Goal: Task Accomplishment & Management: Manage account settings

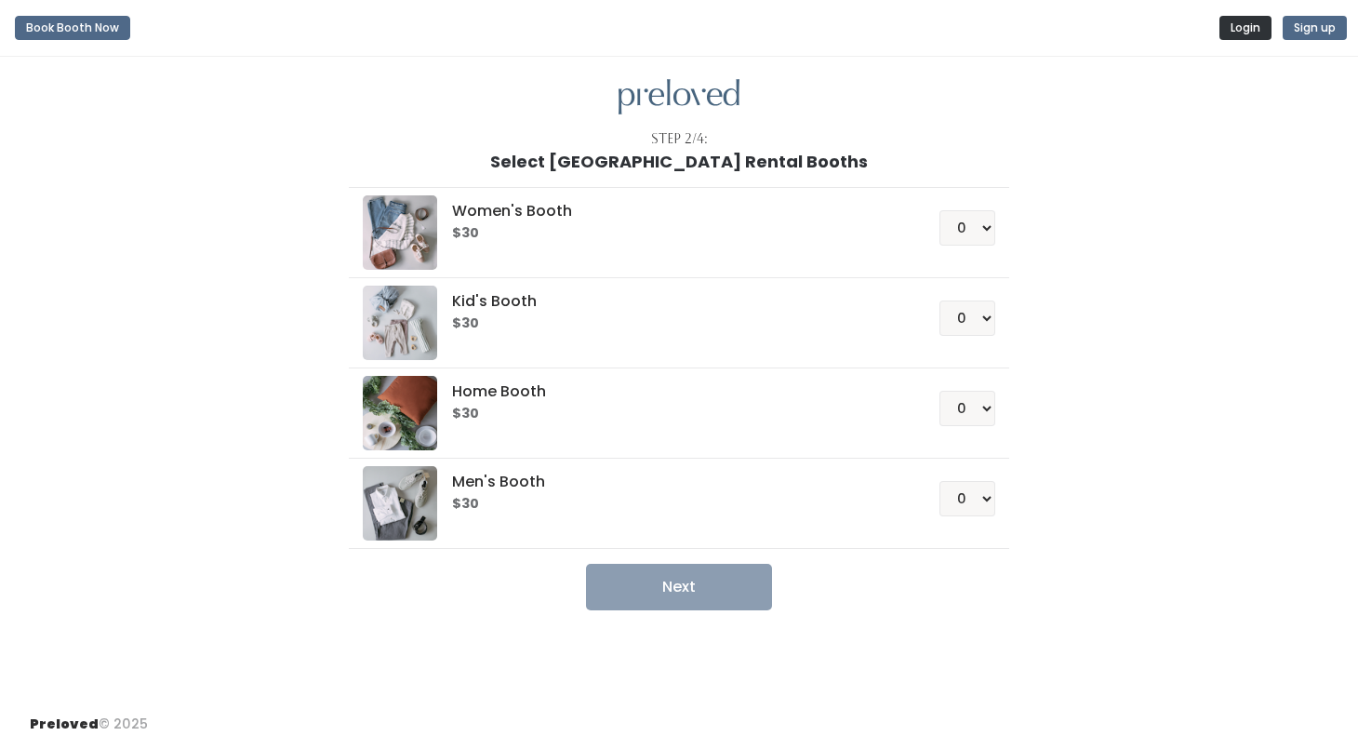
click at [1234, 32] on button "Login" at bounding box center [1246, 28] width 52 height 24
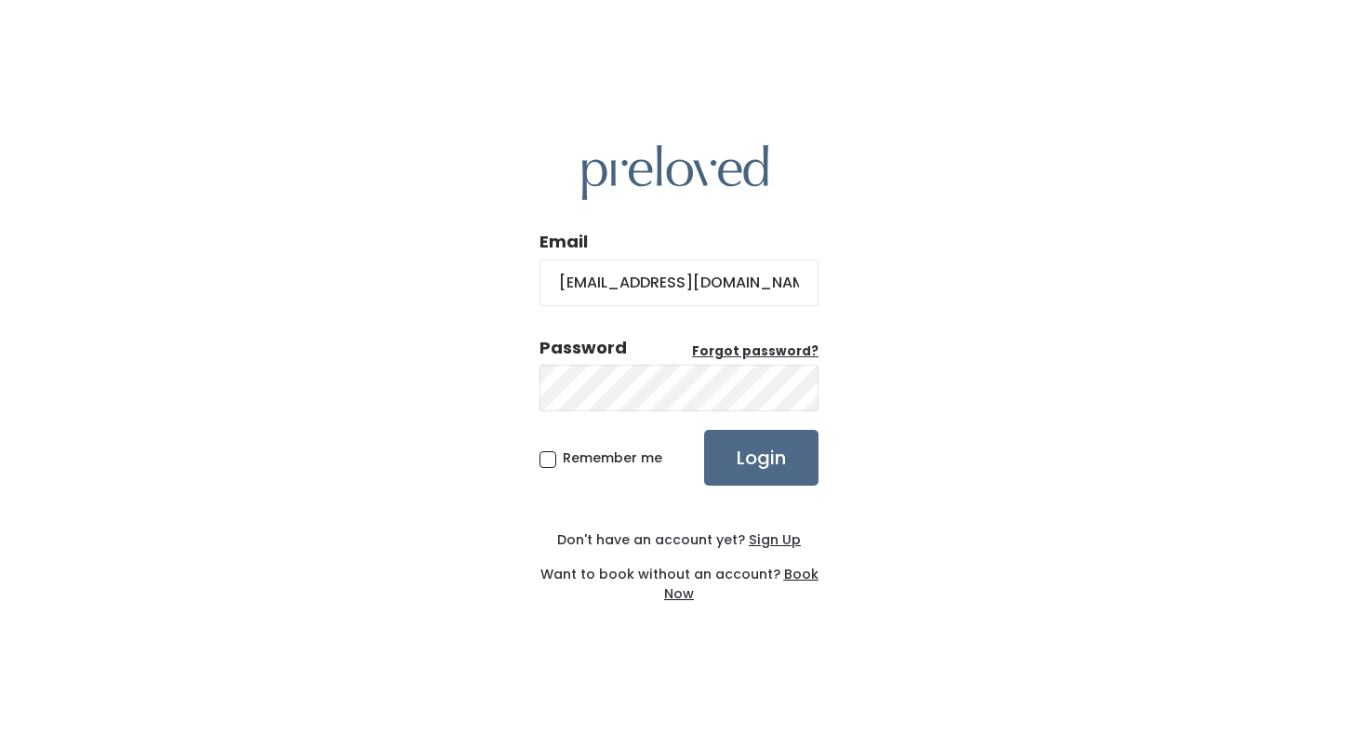
type input "[EMAIL_ADDRESS][DOMAIN_NAME]"
click at [761, 457] on input "Login" at bounding box center [761, 458] width 114 height 56
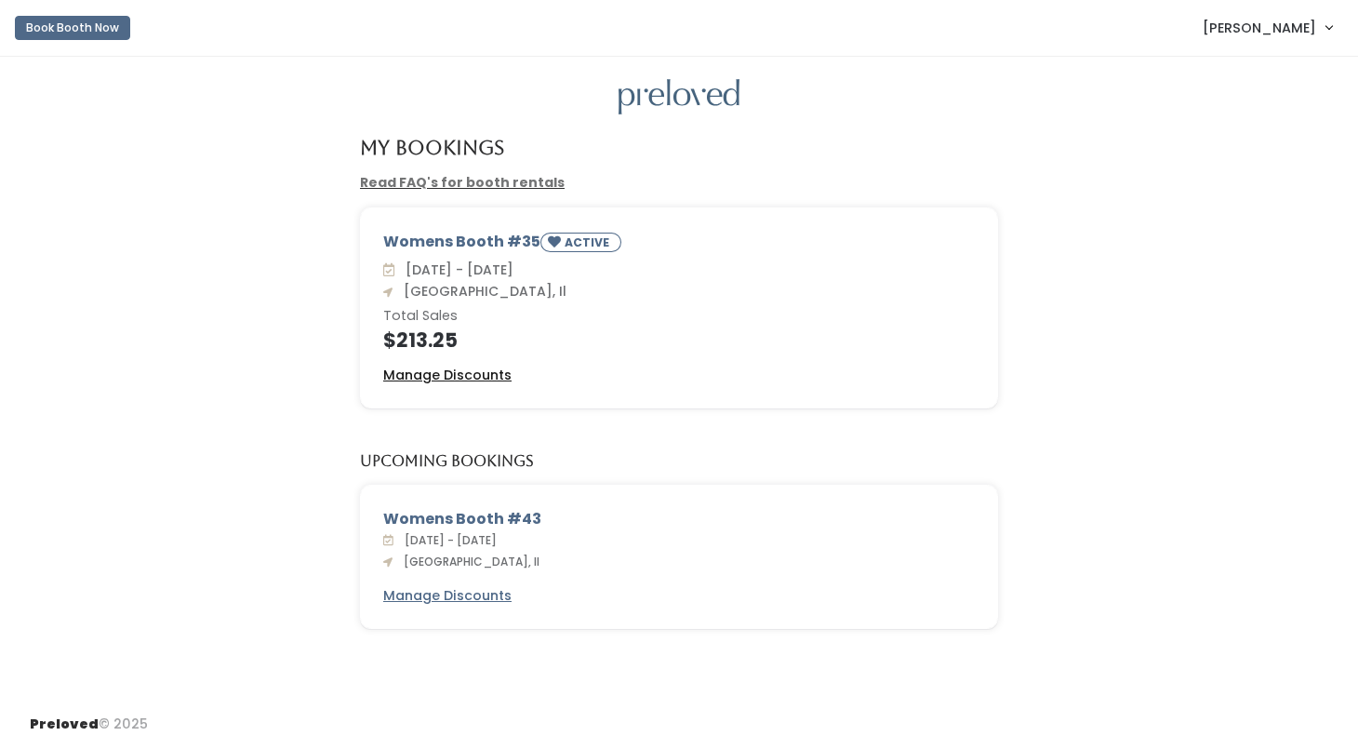
click at [479, 371] on u "Manage Discounts" at bounding box center [447, 375] width 128 height 19
click at [1265, 23] on span "[PERSON_NAME]" at bounding box center [1259, 28] width 113 height 20
click at [1195, 307] on div "Womens Booth #35 ACTIVE [DATE] - [DATE] [GEOGRAPHIC_DATA], Il Total Sales $213.…" at bounding box center [679, 318] width 1321 height 223
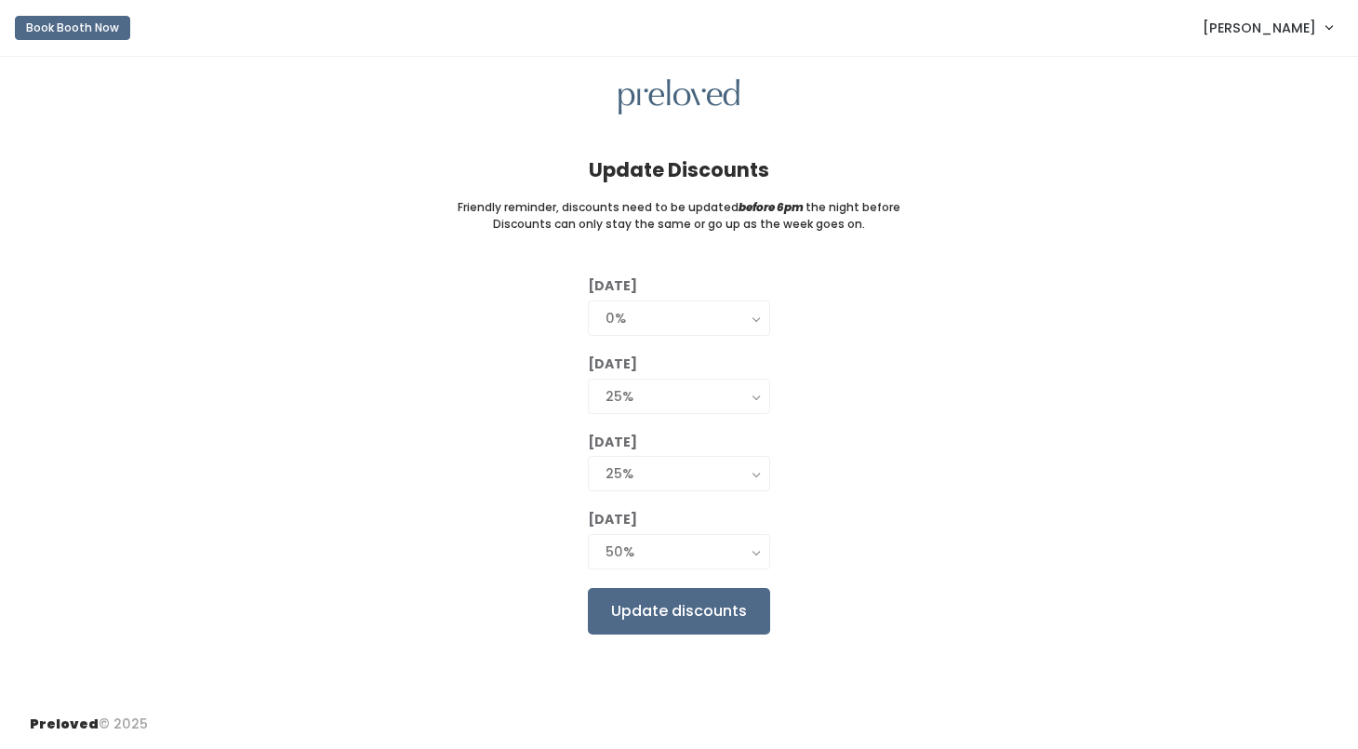
click at [479, 371] on div "[DATE] 0% 25% 50% 75% 90% 0% [DATE] 0% 25% 50% 75% 90% 25% [DATE] 0% 25% 50% 75…" at bounding box center [679, 454] width 1299 height 357
